Goal: Task Accomplishment & Management: Manage account settings

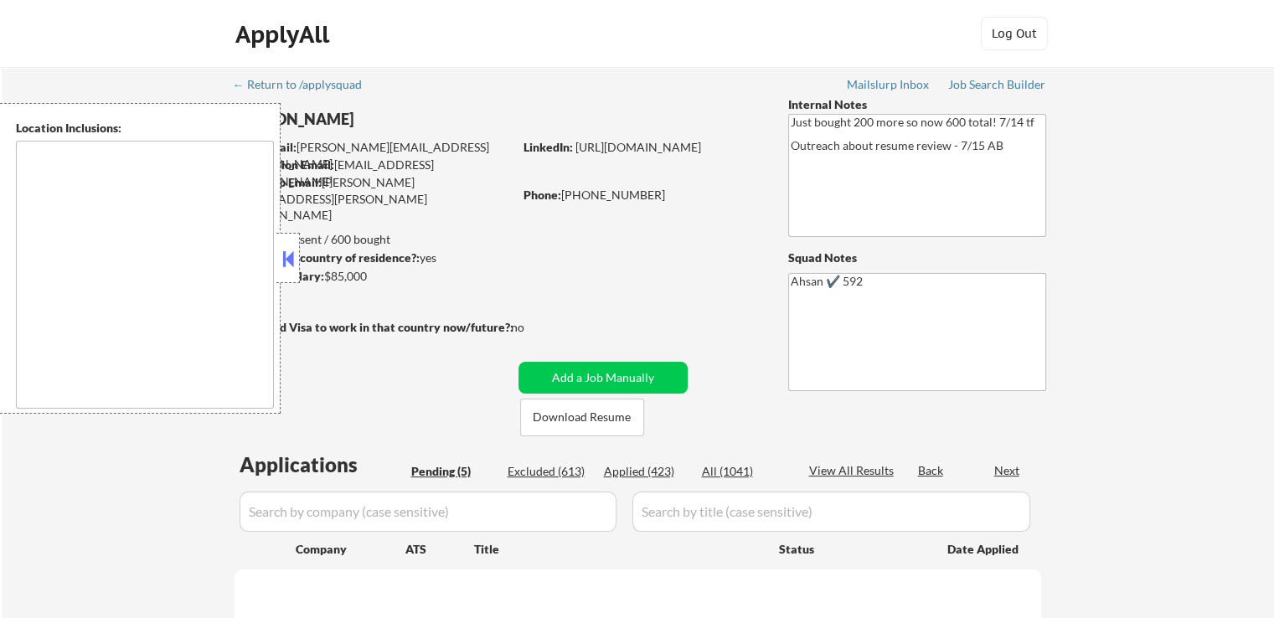
select select ""pending""
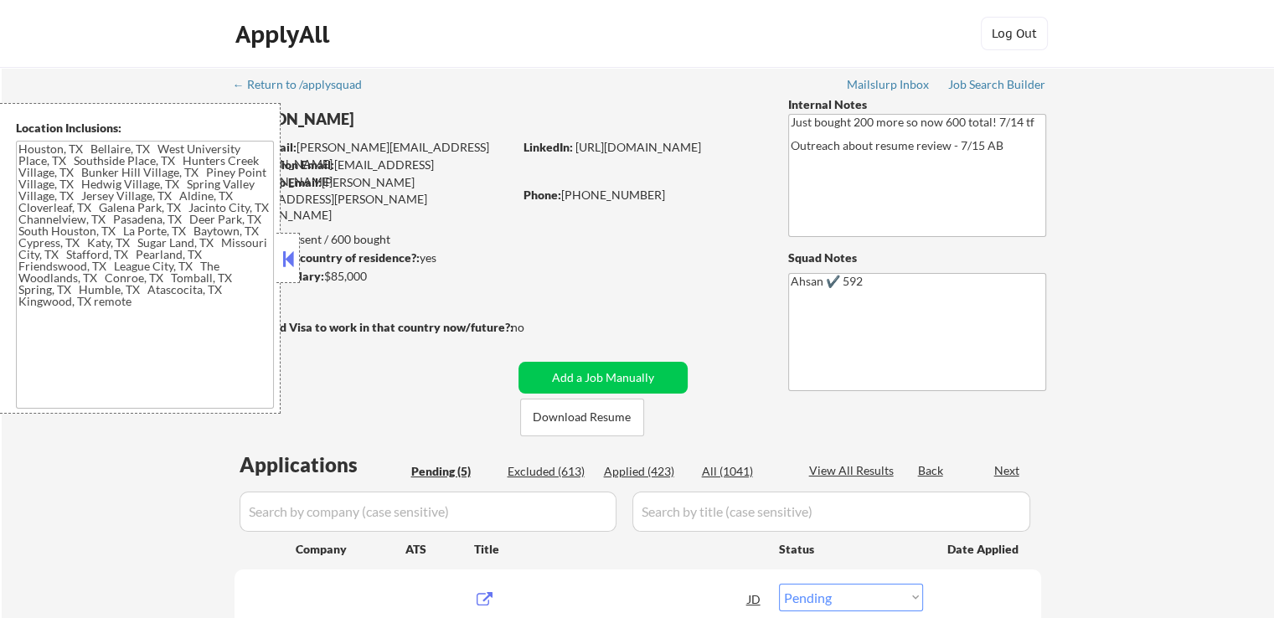
type textarea "[GEOGRAPHIC_DATA], [GEOGRAPHIC_DATA] [GEOGRAPHIC_DATA], [GEOGRAPHIC_DATA] [GEOG…"
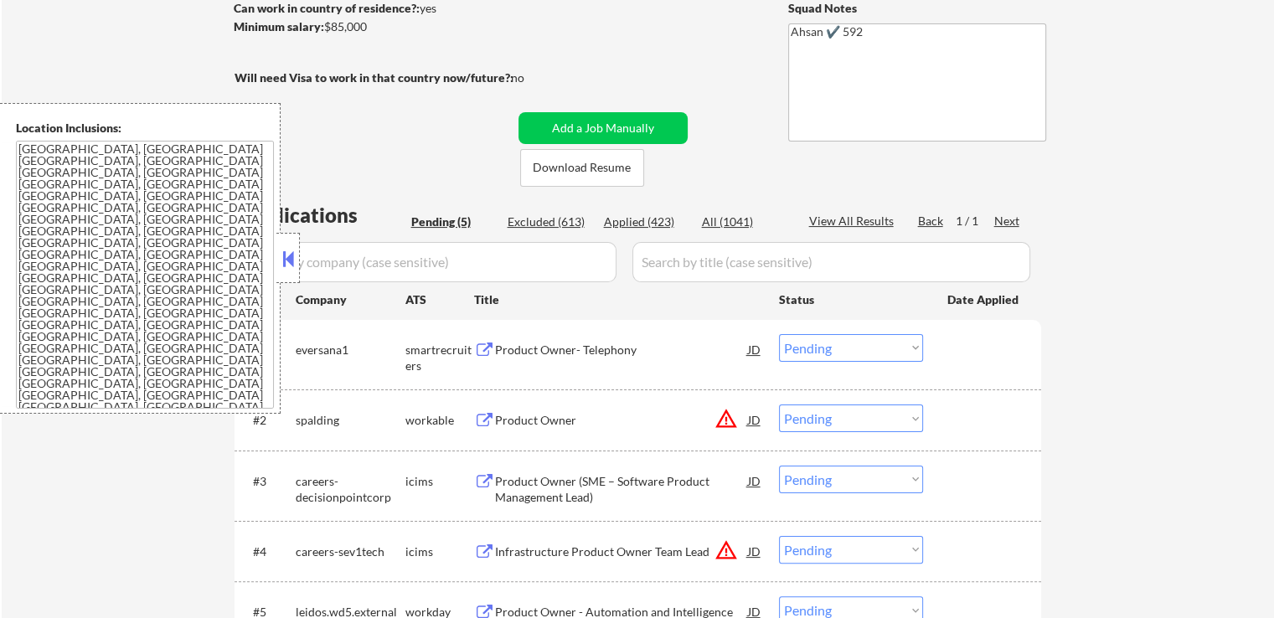
scroll to position [419, 0]
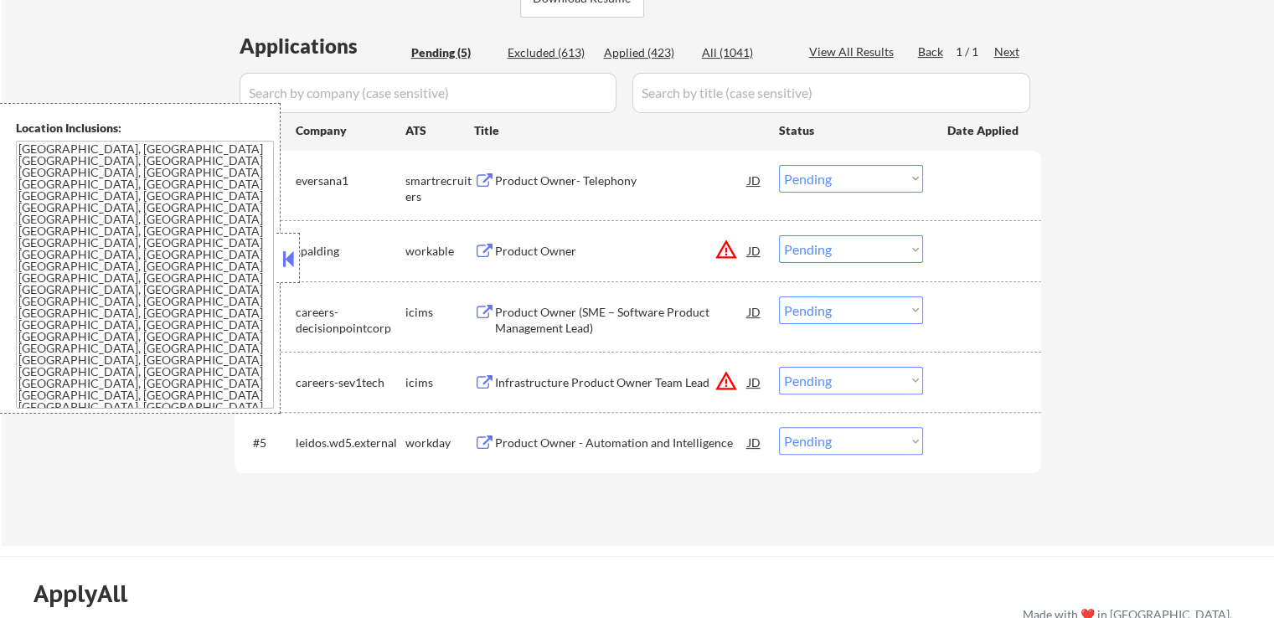
click at [500, 181] on div "Product Owner- Telephony" at bounding box center [621, 180] width 253 height 17
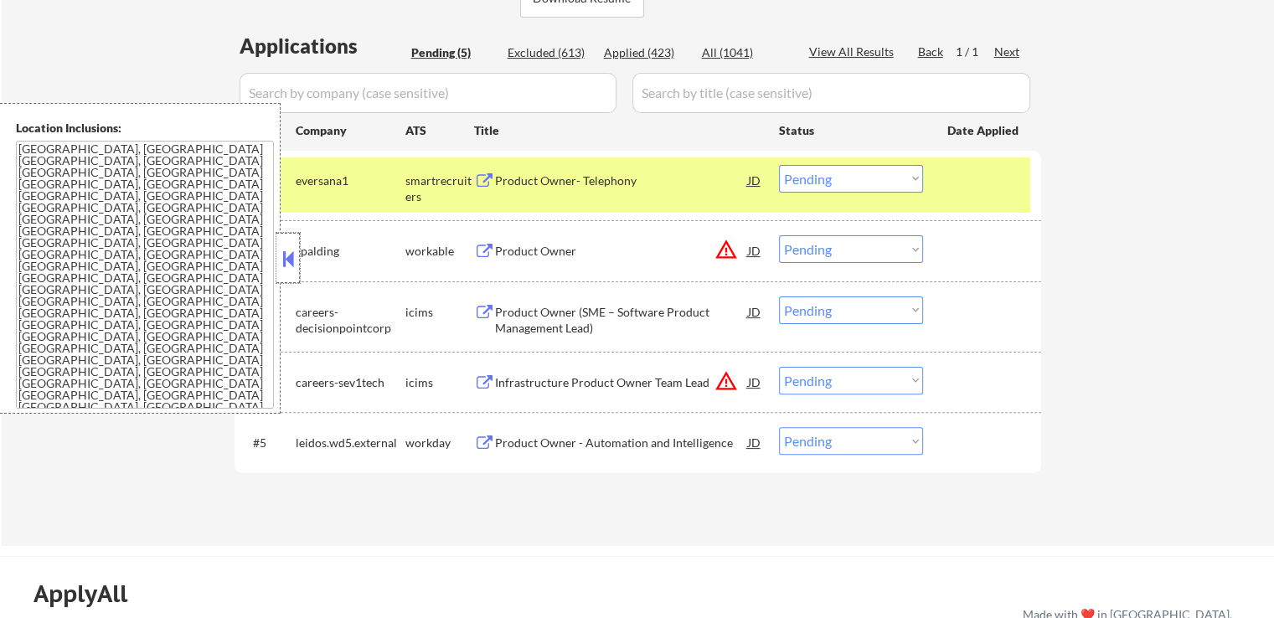
click at [295, 271] on div at bounding box center [287, 258] width 23 height 50
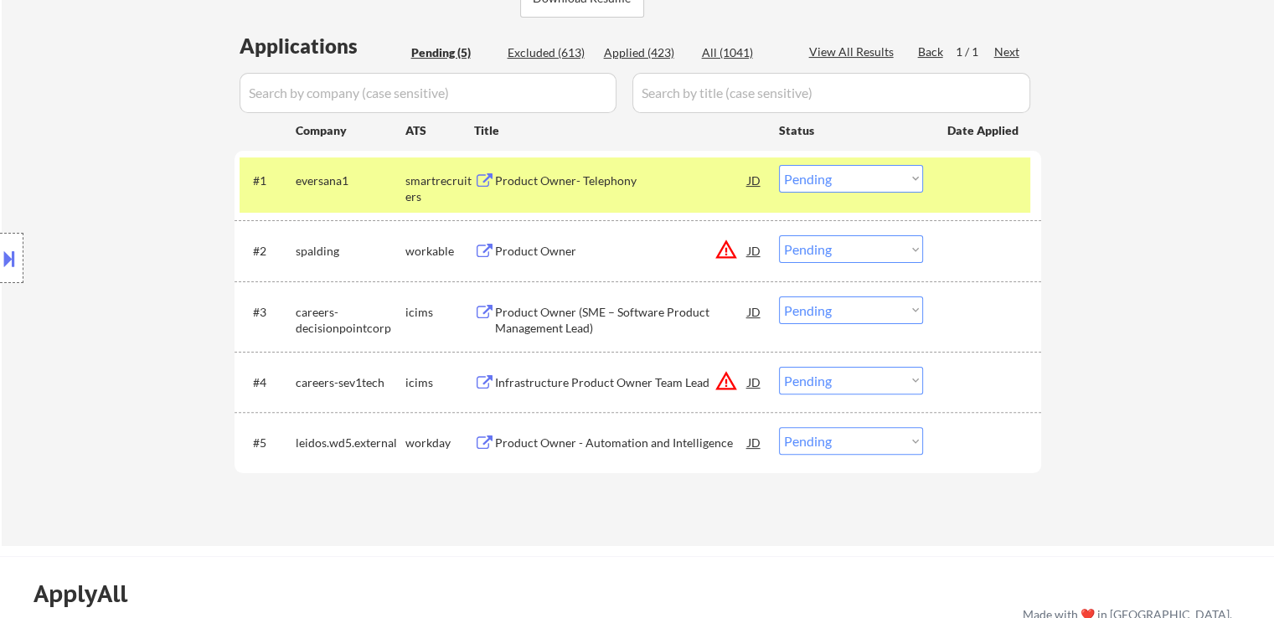
click at [518, 253] on div "Product Owner" at bounding box center [621, 251] width 253 height 17
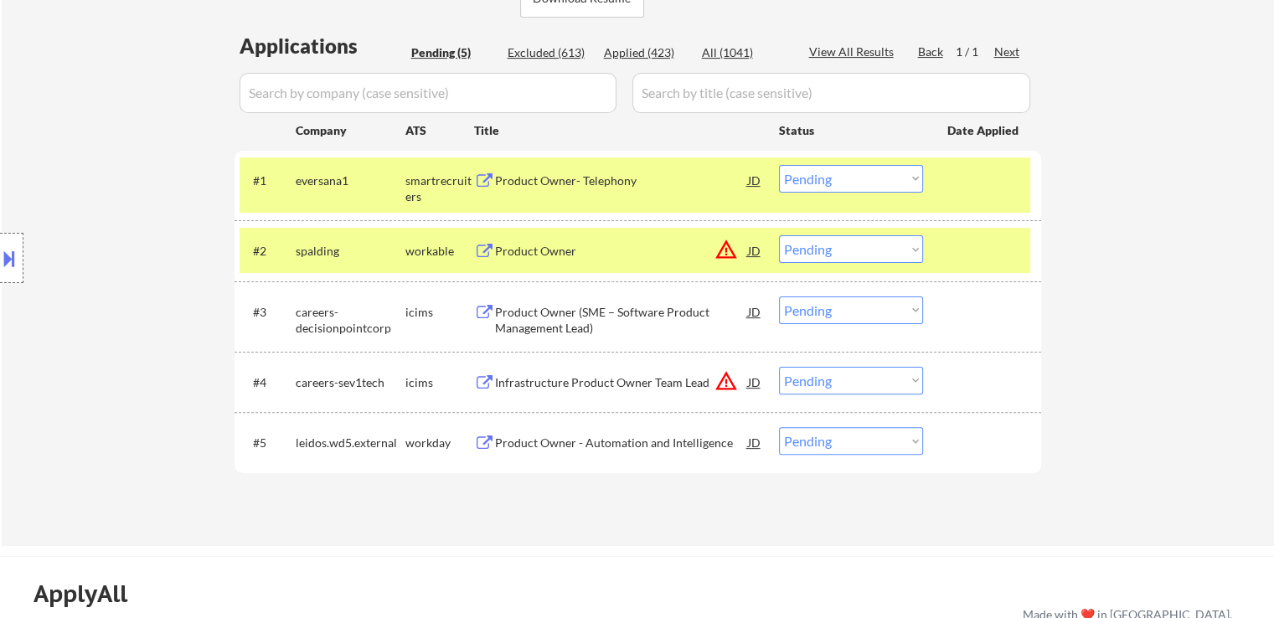
click at [5, 252] on button at bounding box center [9, 258] width 18 height 28
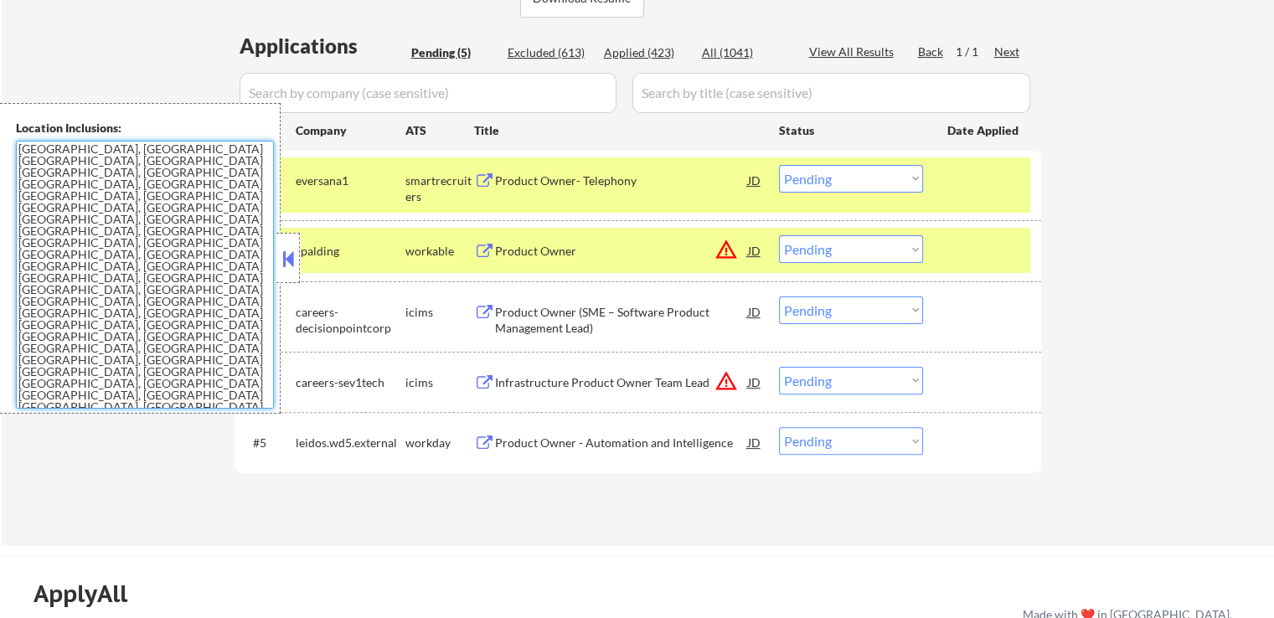
drag, startPoint x: 117, startPoint y: 310, endPoint x: 0, endPoint y: 120, distance: 223.3
click at [0, 120] on div "Location Inclusions: [GEOGRAPHIC_DATA], [GEOGRAPHIC_DATA] [GEOGRAPHIC_DATA], [G…" at bounding box center [140, 258] width 280 height 311
click at [852, 176] on select "Choose an option... Pending Applied Excluded (Questions) Excluded (Expired) Exc…" at bounding box center [851, 179] width 144 height 28
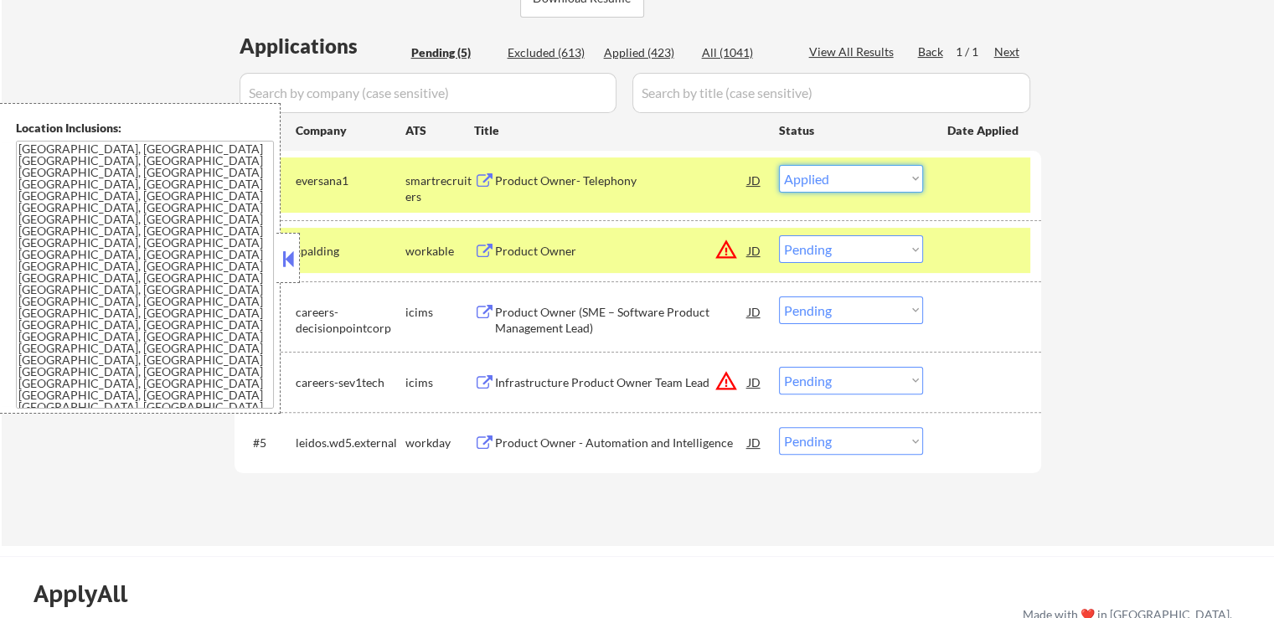
click at [779, 165] on select "Choose an option... Pending Applied Excluded (Questions) Excluded (Expired) Exc…" at bounding box center [851, 179] width 144 height 28
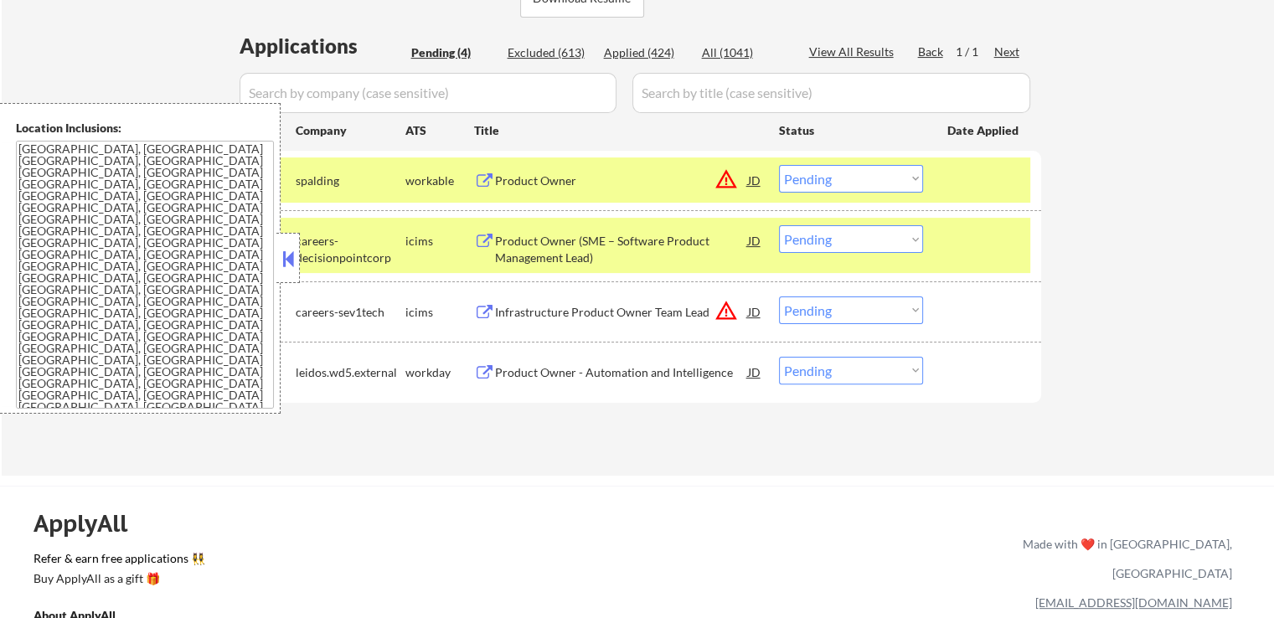
click at [861, 176] on select "Choose an option... Pending Applied Excluded (Questions) Excluded (Expired) Exc…" at bounding box center [851, 179] width 144 height 28
click at [779, 165] on select "Choose an option... Pending Applied Excluded (Questions) Excluded (Expired) Exc…" at bounding box center [851, 179] width 144 height 28
click at [543, 358] on div "Product Owner - Automation and Intelligence" at bounding box center [621, 372] width 253 height 30
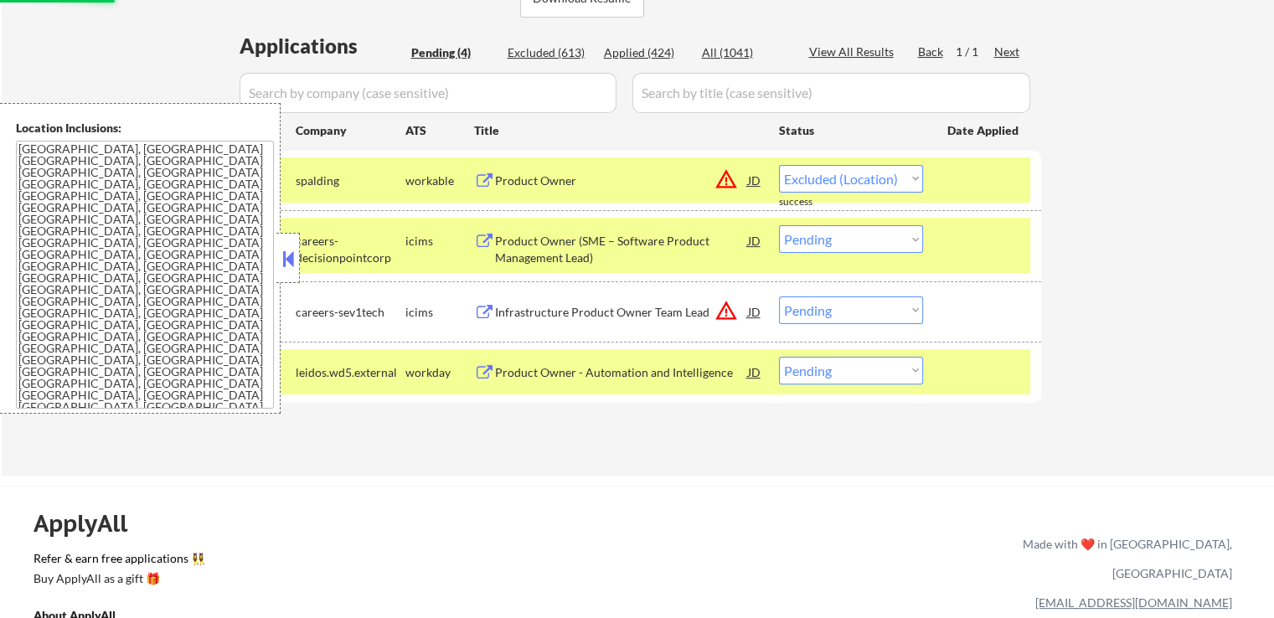
select select ""pending""
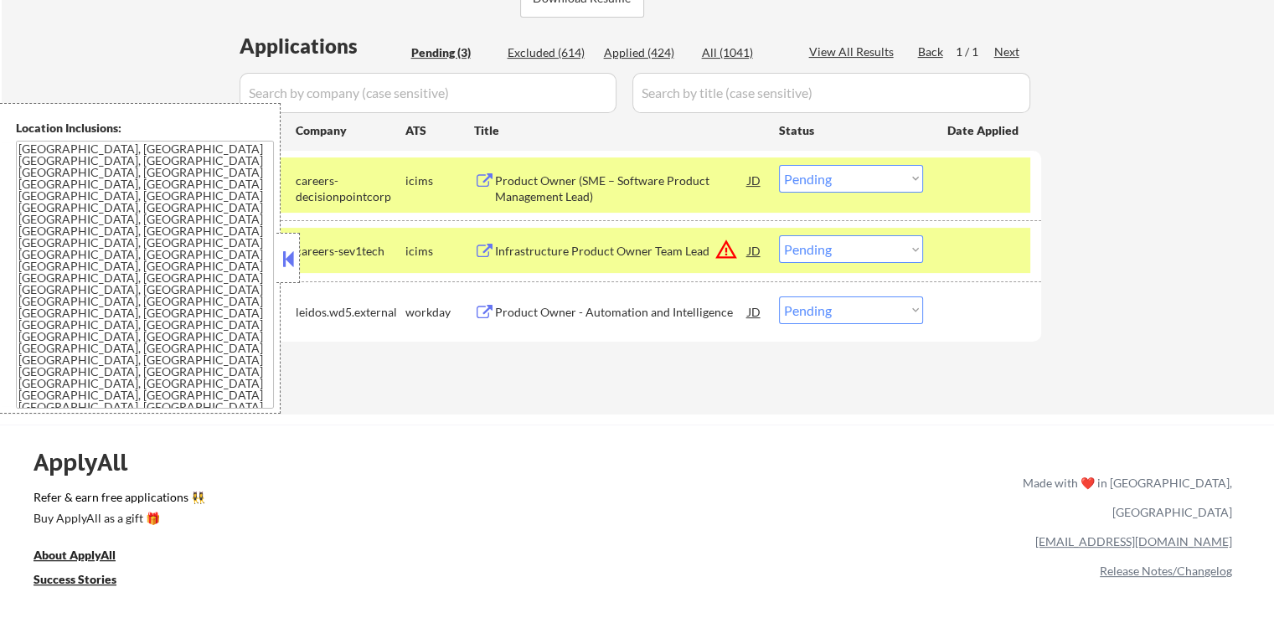
click at [832, 249] on select "Choose an option... Pending Applied Excluded (Questions) Excluded (Expired) Exc…" at bounding box center [851, 249] width 144 height 28
click at [779, 235] on select "Choose an option... Pending Applied Excluded (Questions) Excluded (Expired) Exc…" at bounding box center [851, 249] width 144 height 28
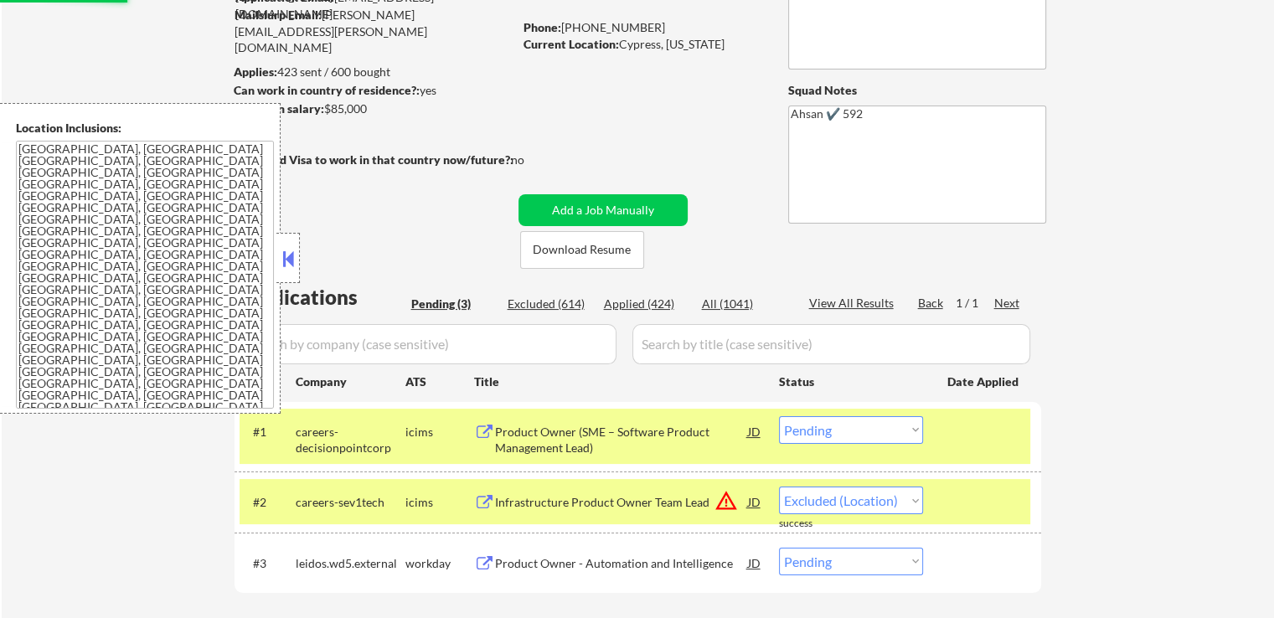
select select ""pending""
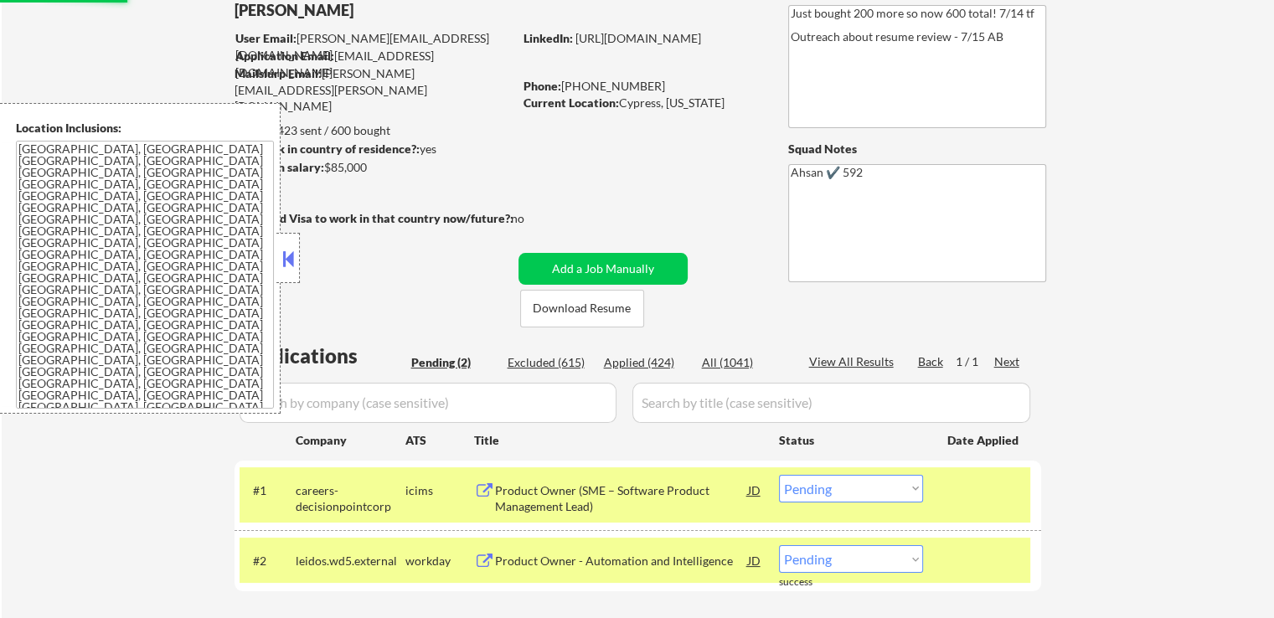
scroll to position [84, 0]
